Goal: Information Seeking & Learning: Check status

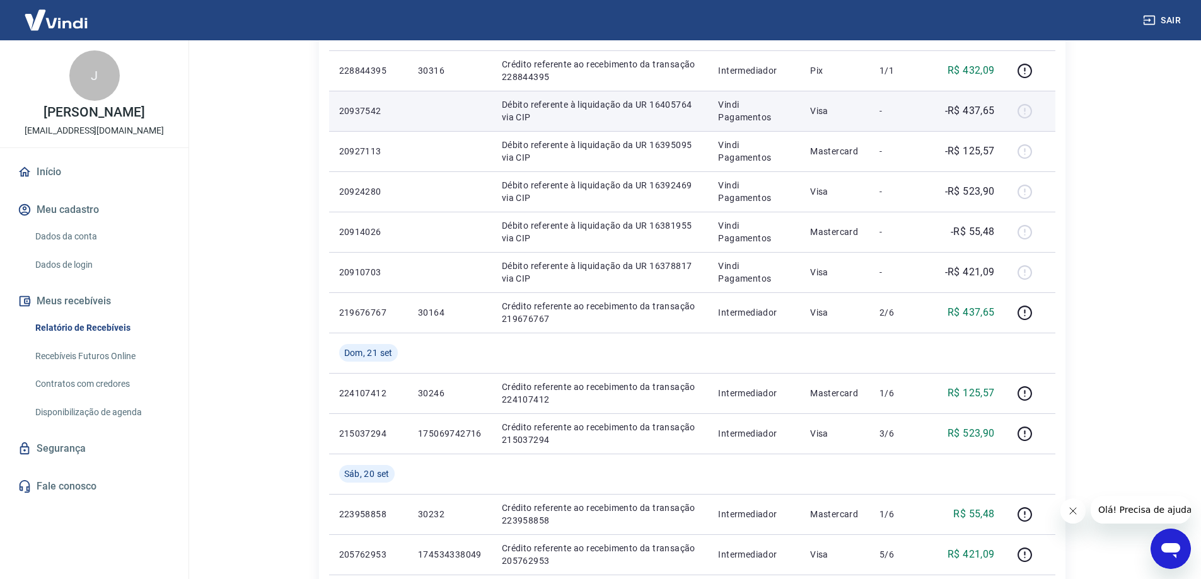
scroll to position [378, 0]
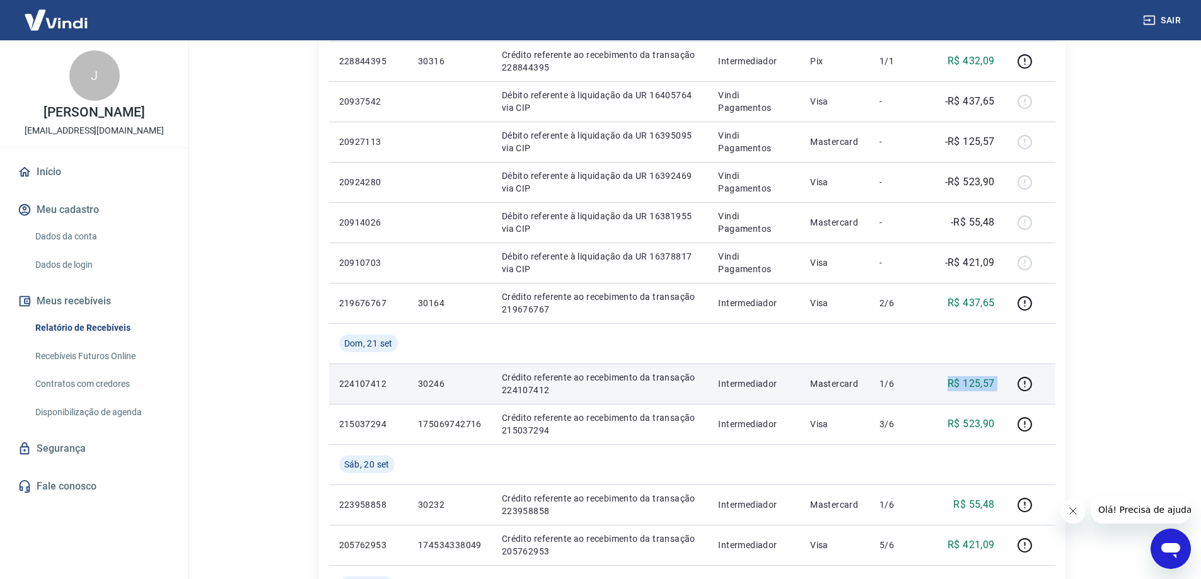
drag, startPoint x: 931, startPoint y: 379, endPoint x: 1010, endPoint y: 383, distance: 79.5
click at [1010, 383] on tr "224107412 30246 Crédito referente ao recebimento da transação 224107412 Interme…" at bounding box center [692, 384] width 726 height 40
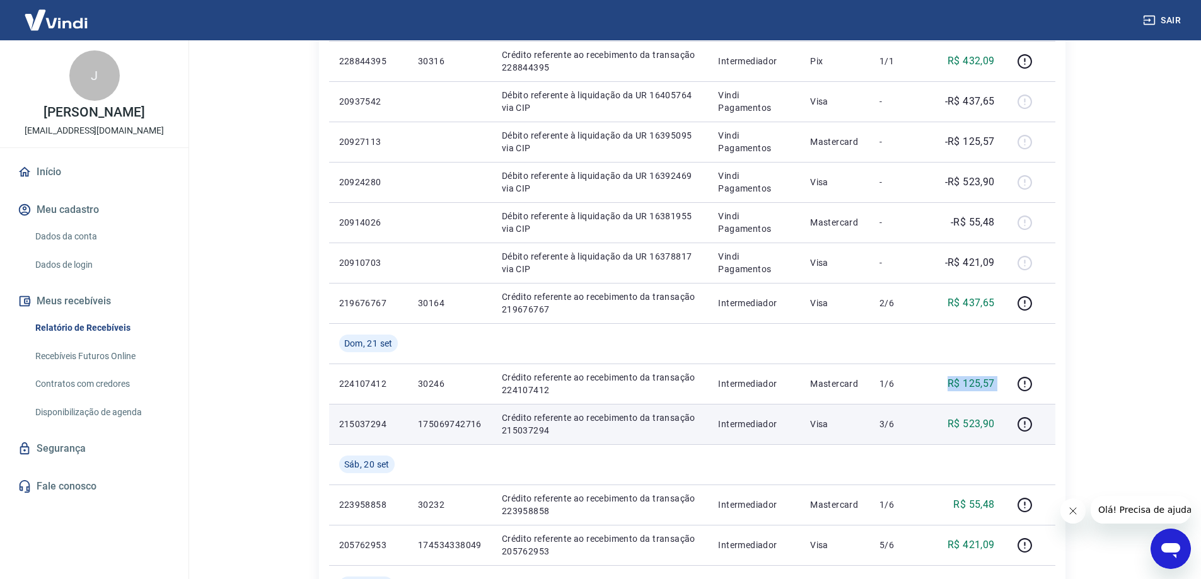
copy tr "R$ 125,57"
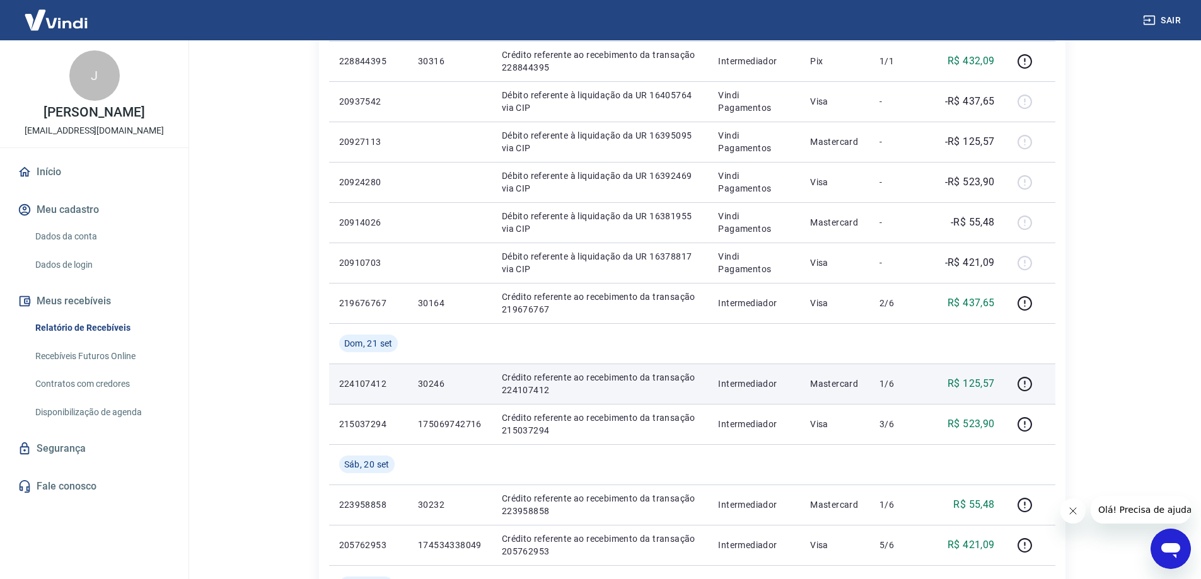
click at [369, 379] on p "224107412" at bounding box center [368, 383] width 59 height 13
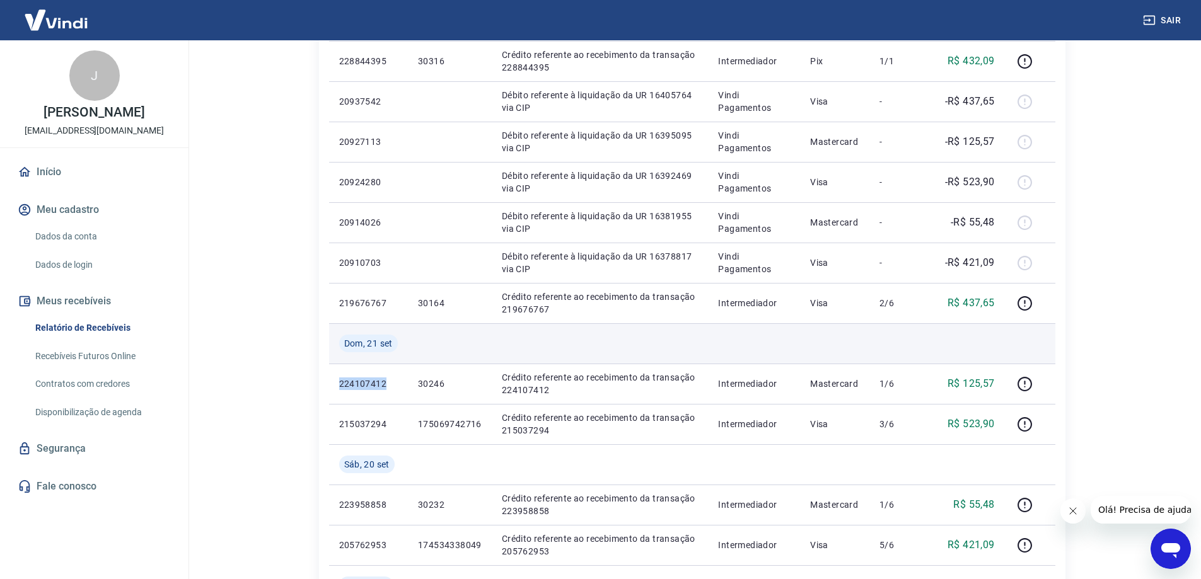
copy p "224107412"
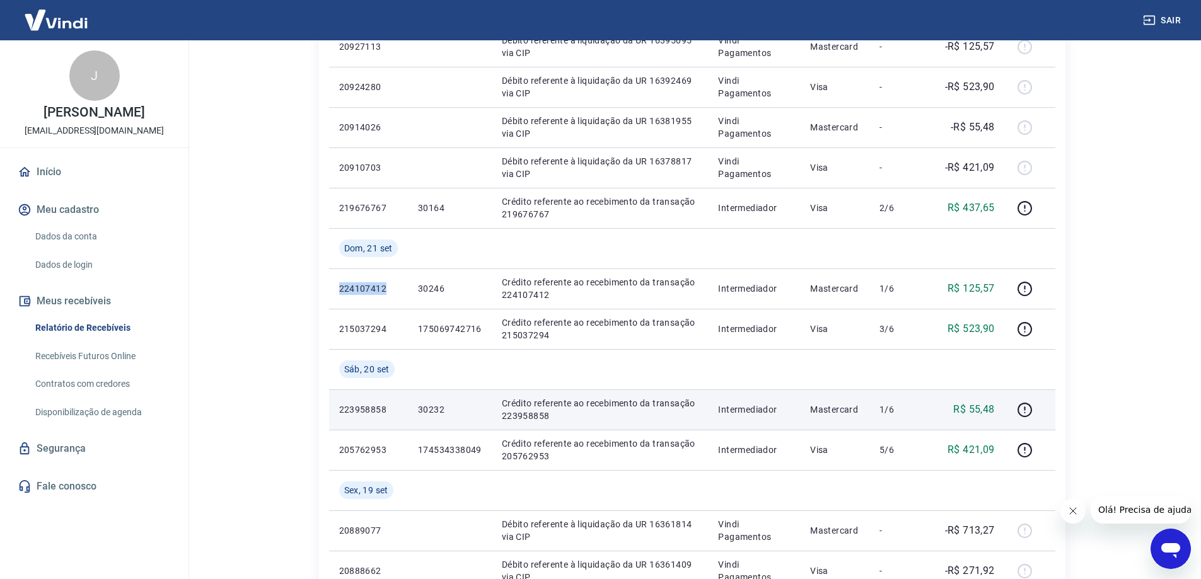
scroll to position [504, 0]
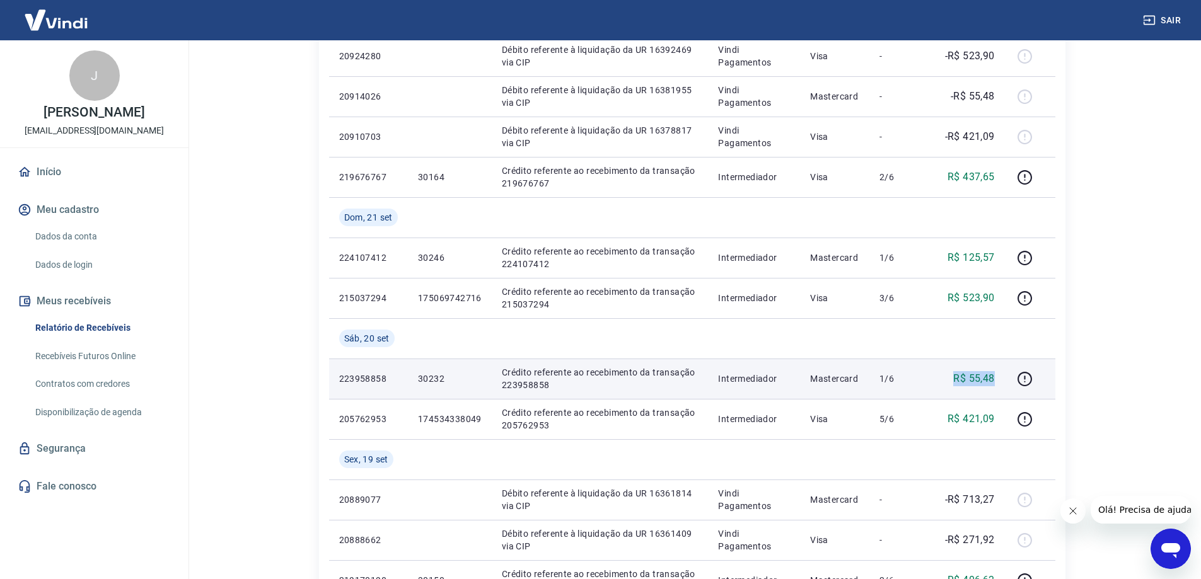
drag, startPoint x: 948, startPoint y: 376, endPoint x: 1000, endPoint y: 377, distance: 51.1
click at [1000, 377] on td "R$ 55,48" at bounding box center [965, 379] width 78 height 40
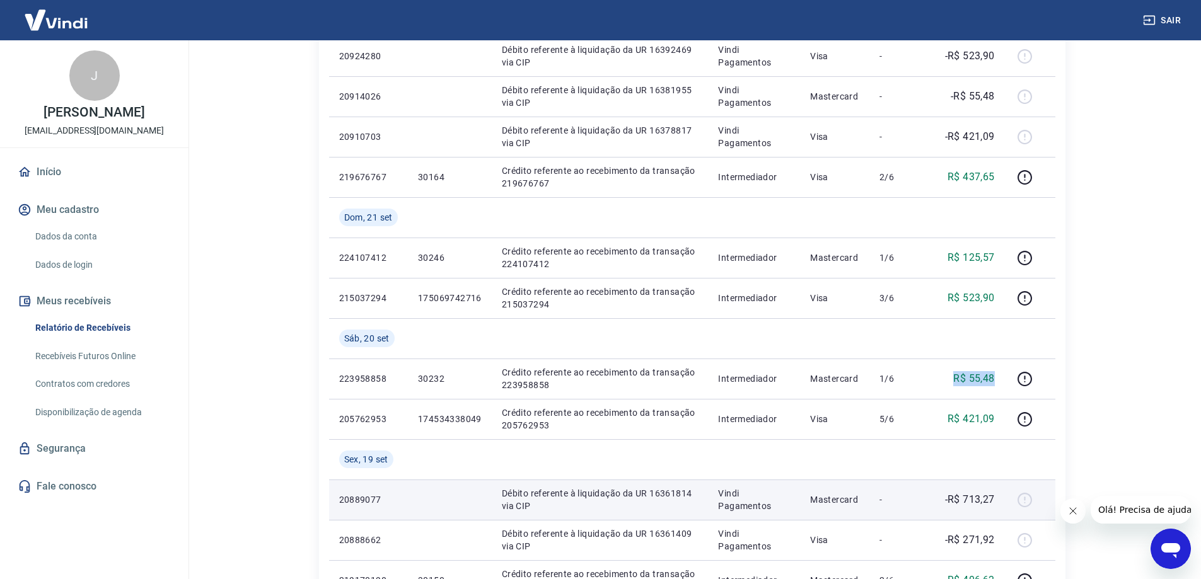
copy p "R$ 55,48"
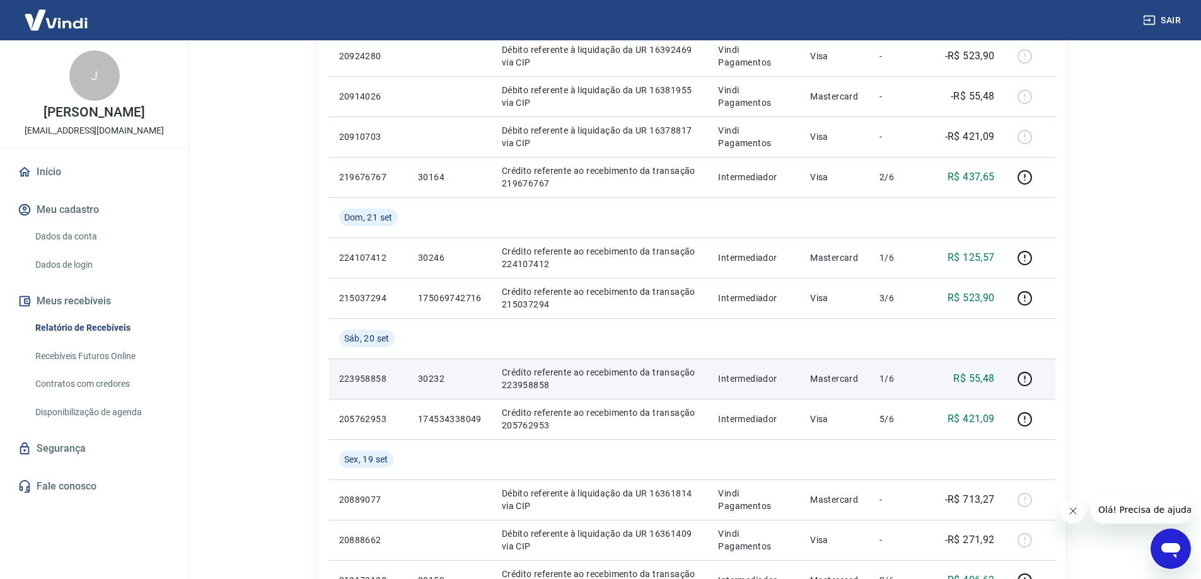
click at [358, 386] on td "223958858" at bounding box center [368, 379] width 79 height 40
click at [373, 377] on p "223958858" at bounding box center [368, 378] width 59 height 13
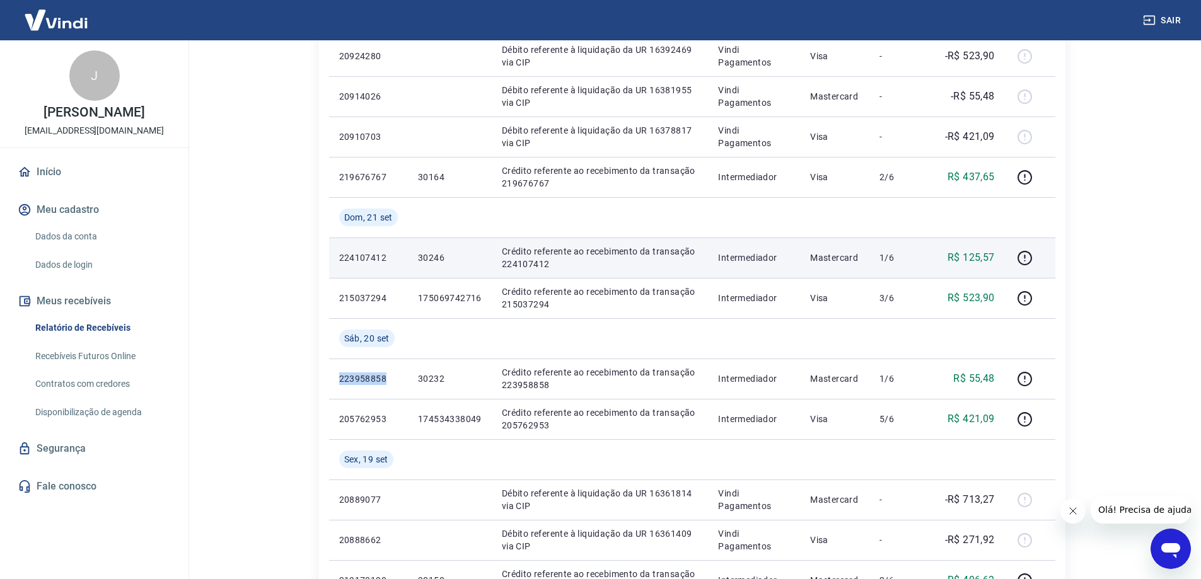
copy p "223958858"
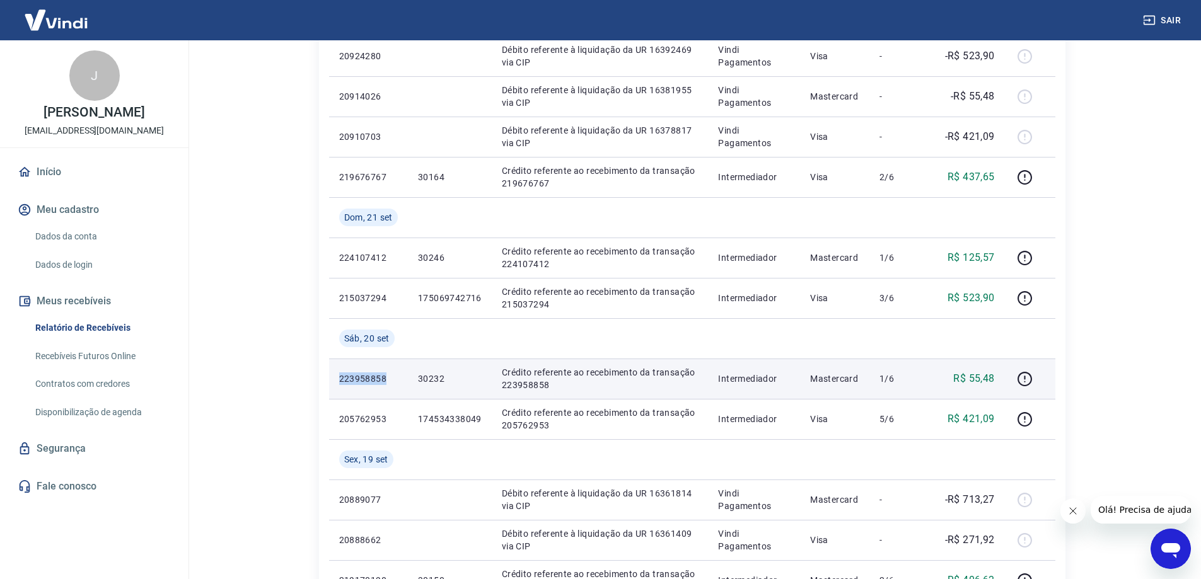
click at [374, 379] on p "223958858" at bounding box center [368, 378] width 59 height 13
